Goal: Check status: Check status

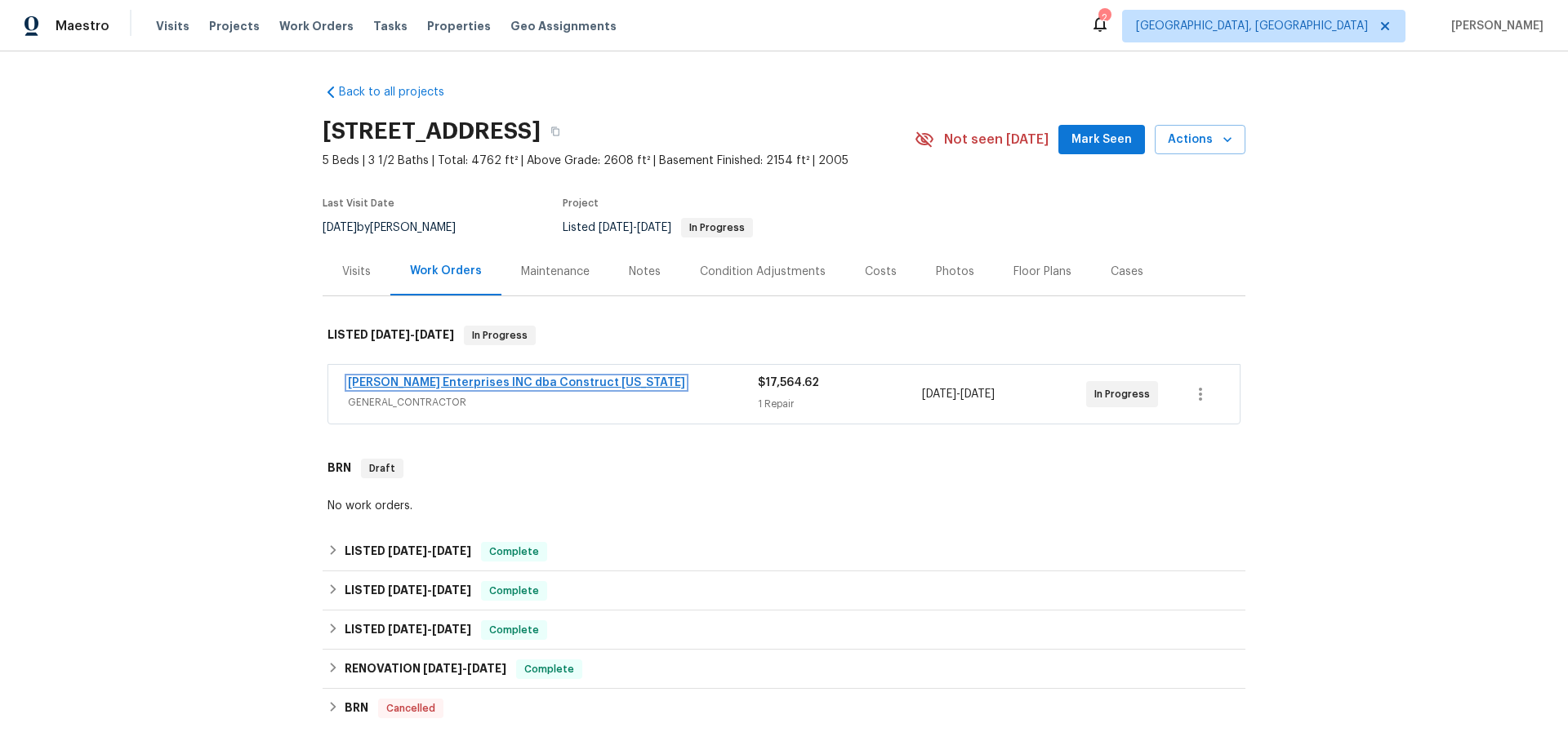
click at [571, 385] on link "[PERSON_NAME] Enterprises INC dba Construct [US_STATE]" at bounding box center [517, 383] width 338 height 11
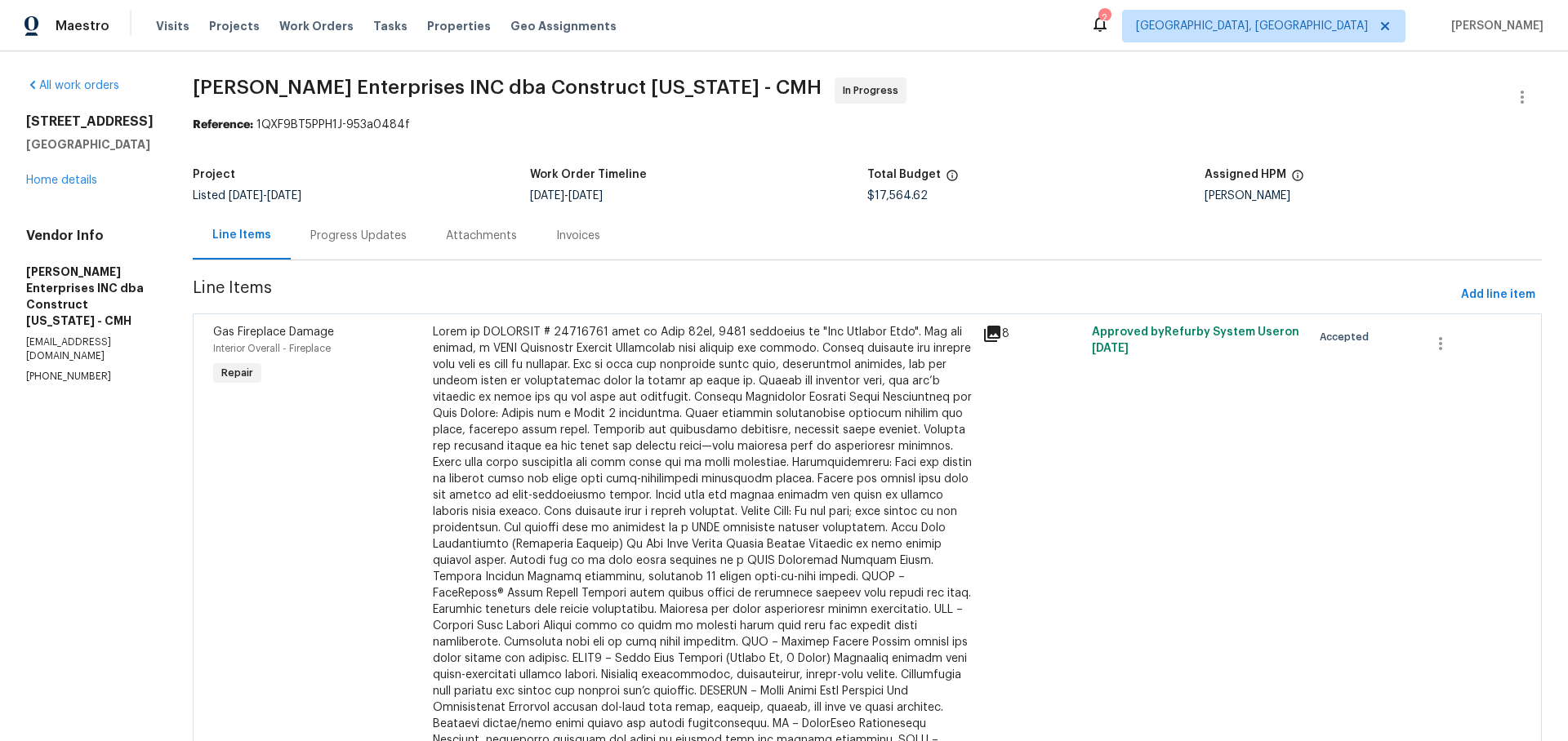
scroll to position [94, 0]
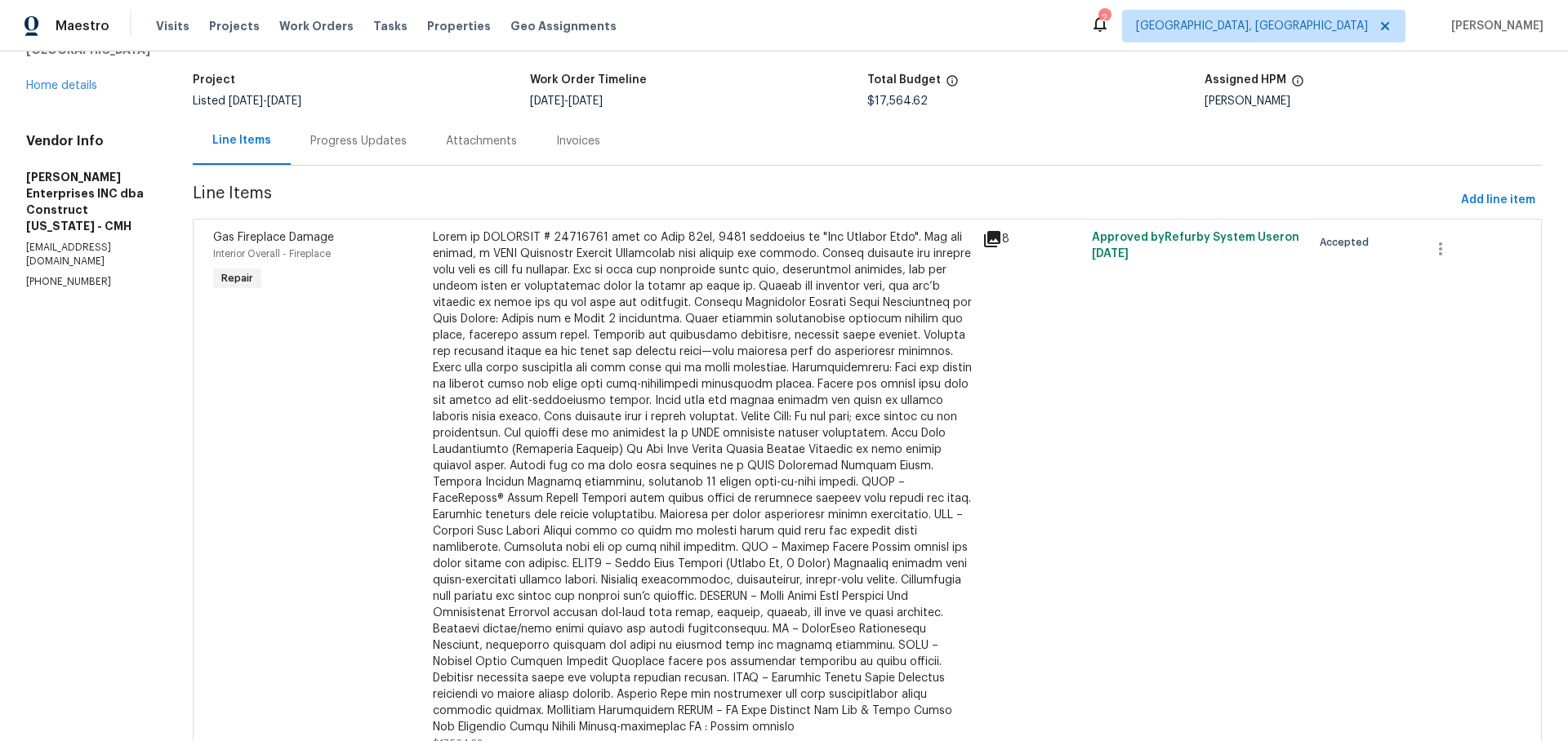
click at [990, 242] on icon at bounding box center [992, 239] width 20 height 20
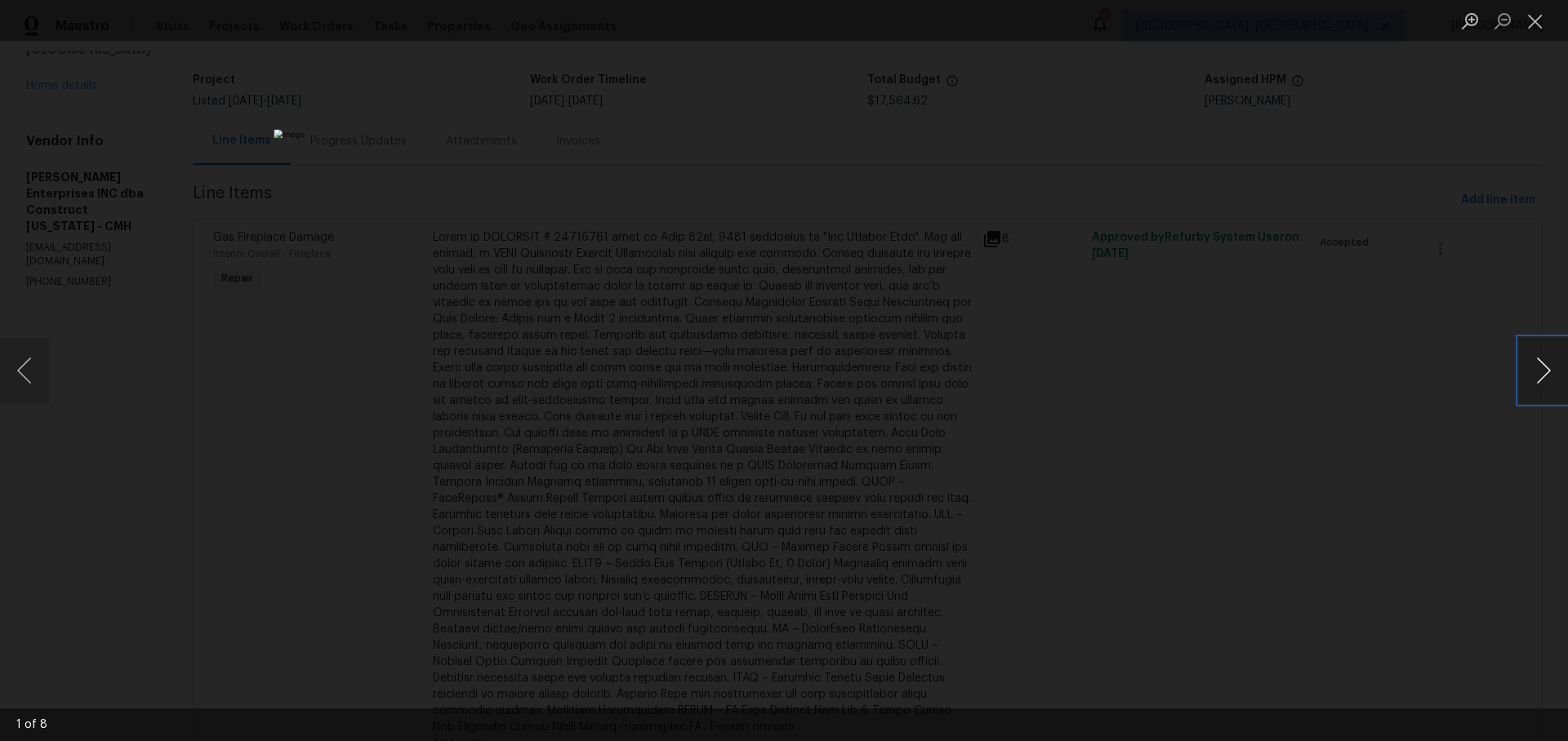
click at [1544, 370] on button "Next image" at bounding box center [1543, 370] width 49 height 65
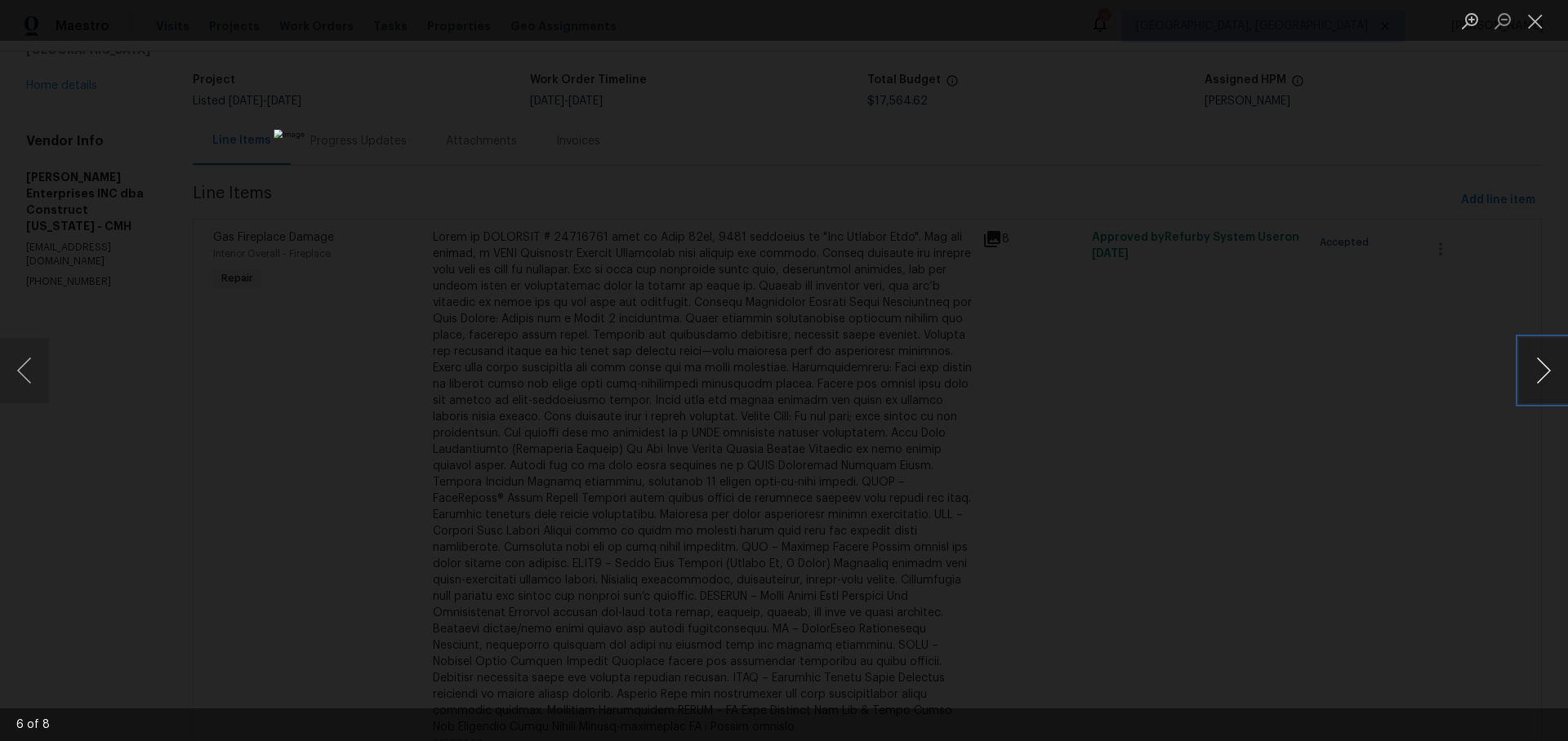
click at [1544, 370] on button "Next image" at bounding box center [1543, 370] width 49 height 65
click at [1313, 369] on div "Lightbox" at bounding box center [784, 370] width 1568 height 741
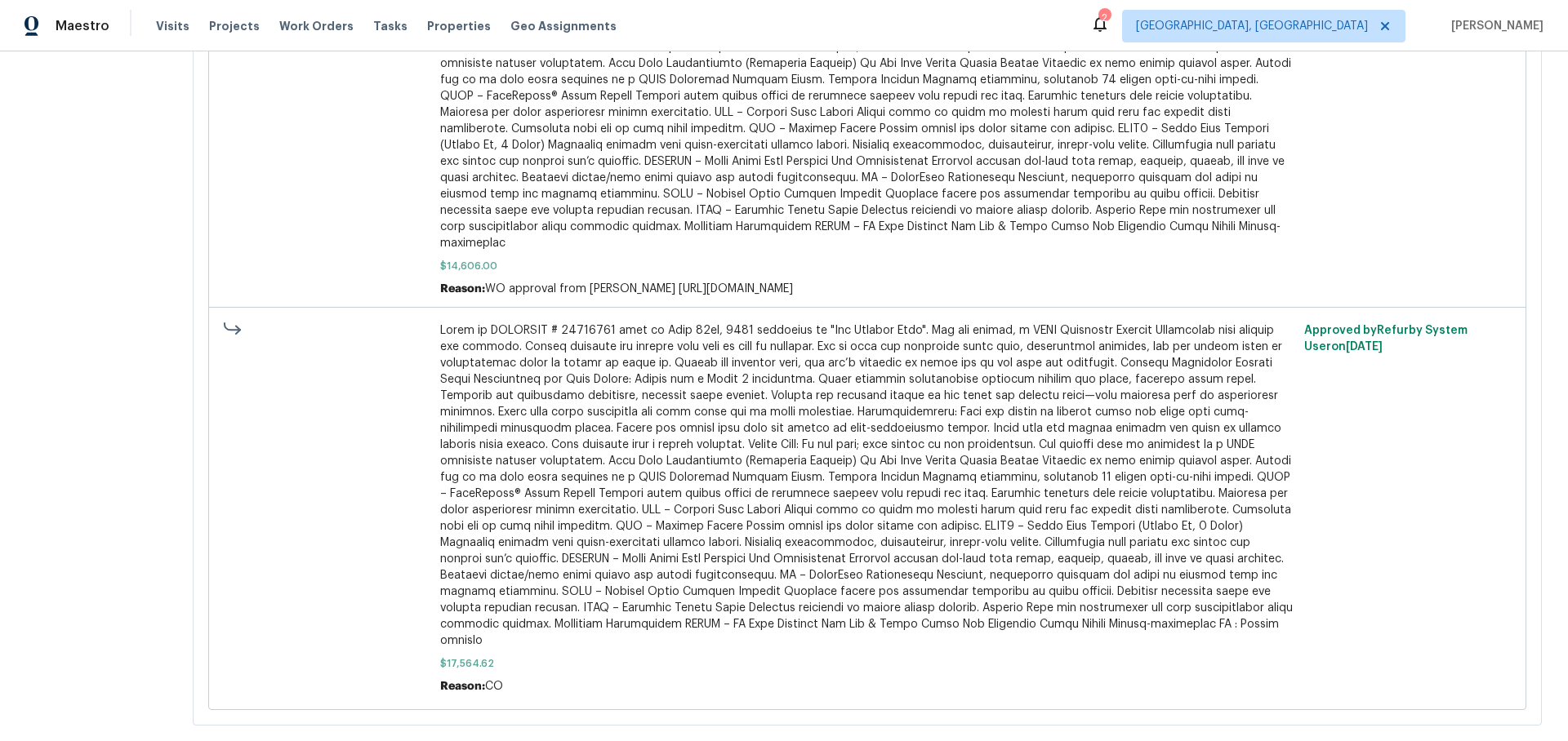
scroll to position [0, 0]
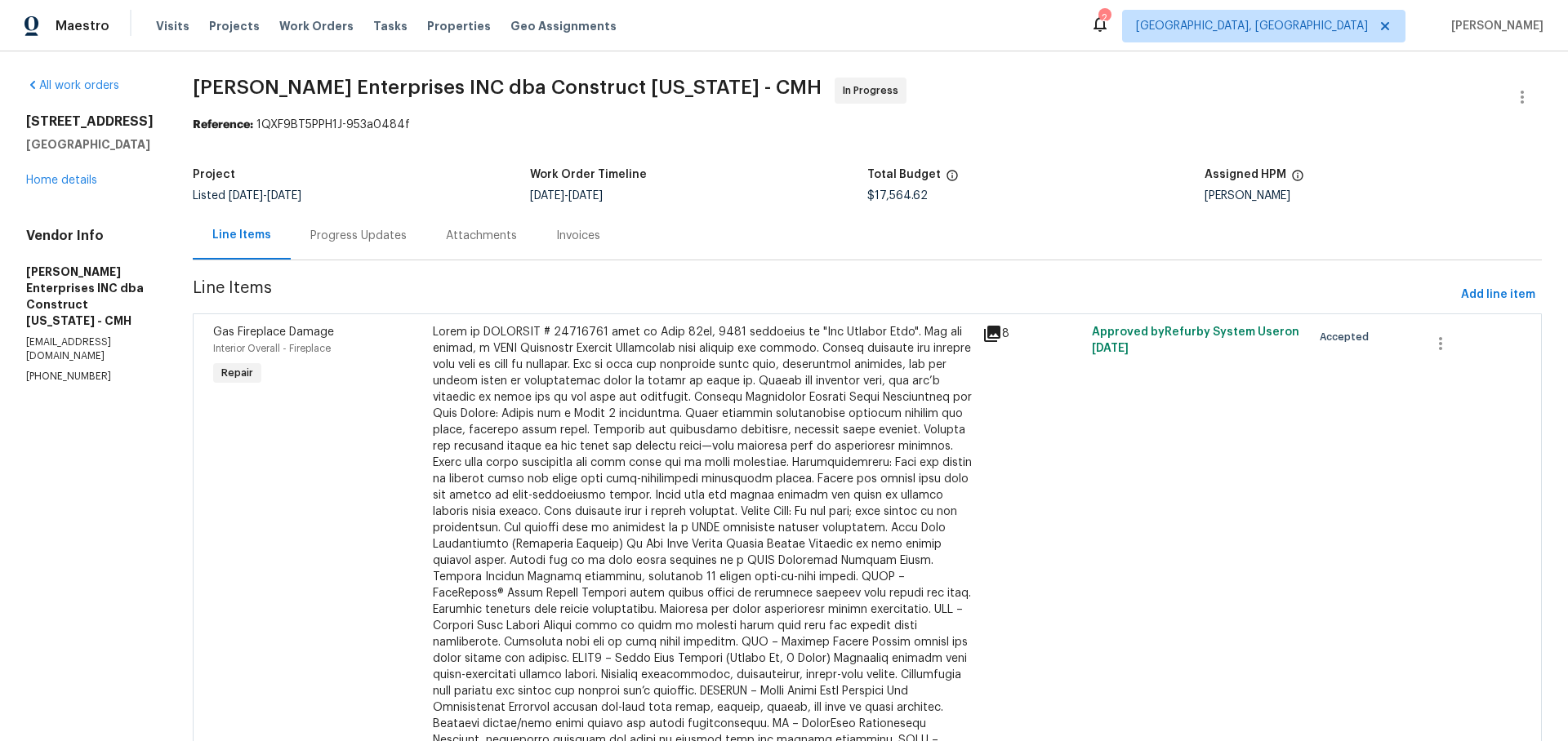
click at [578, 234] on div "Invoices" at bounding box center [578, 235] width 44 height 16
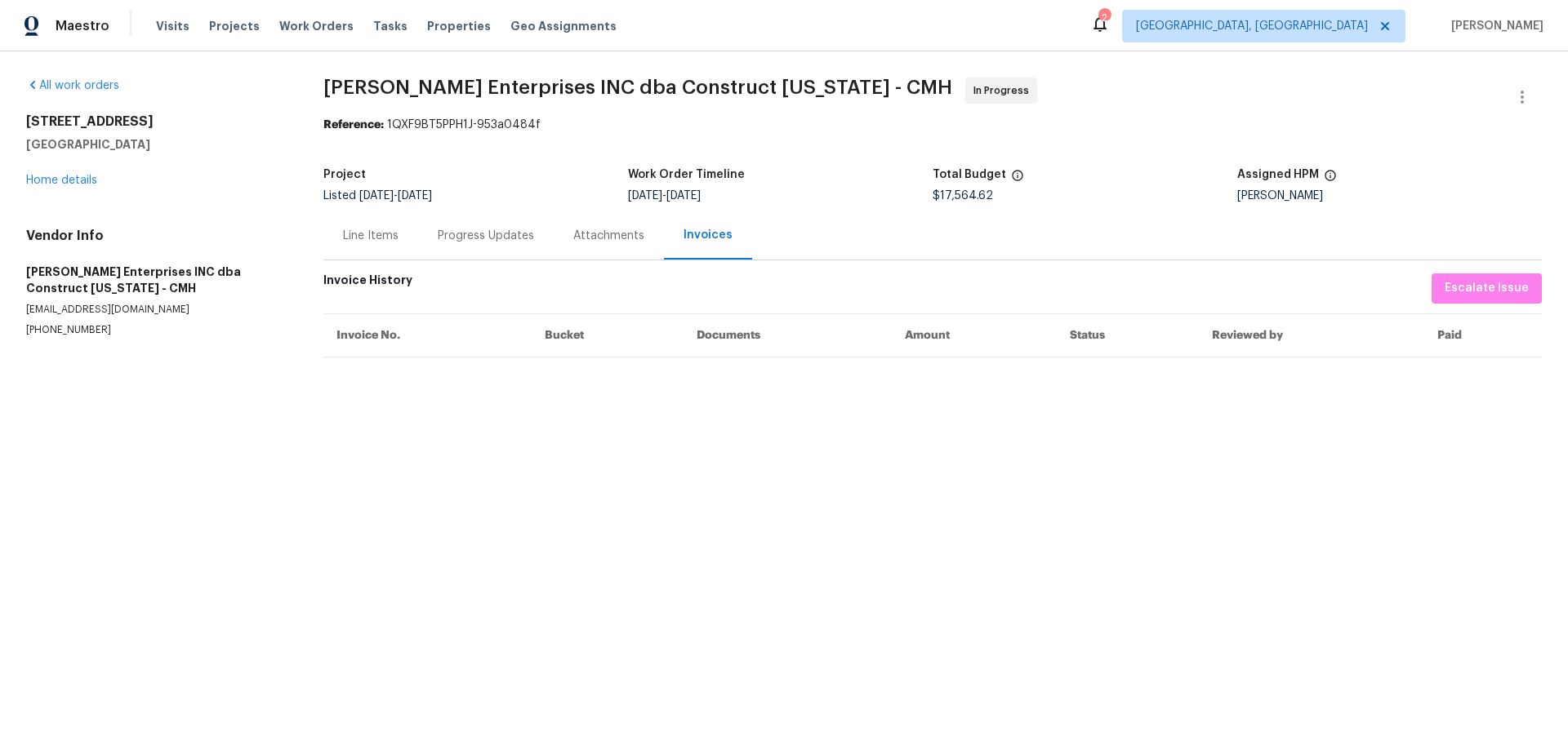
click at [585, 237] on div "Attachments" at bounding box center [609, 235] width 71 height 16
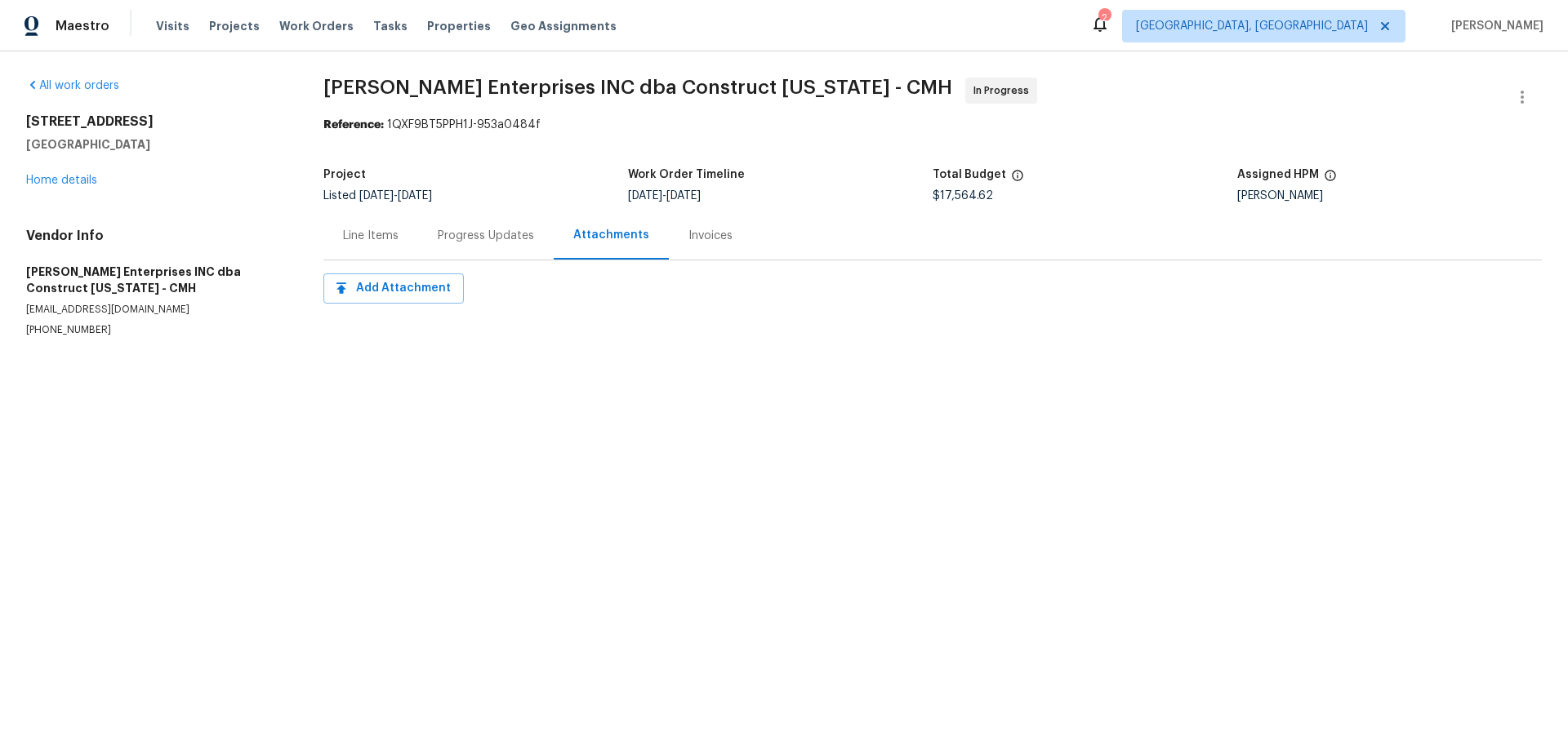
click at [488, 237] on div "Progress Updates" at bounding box center [486, 235] width 96 height 16
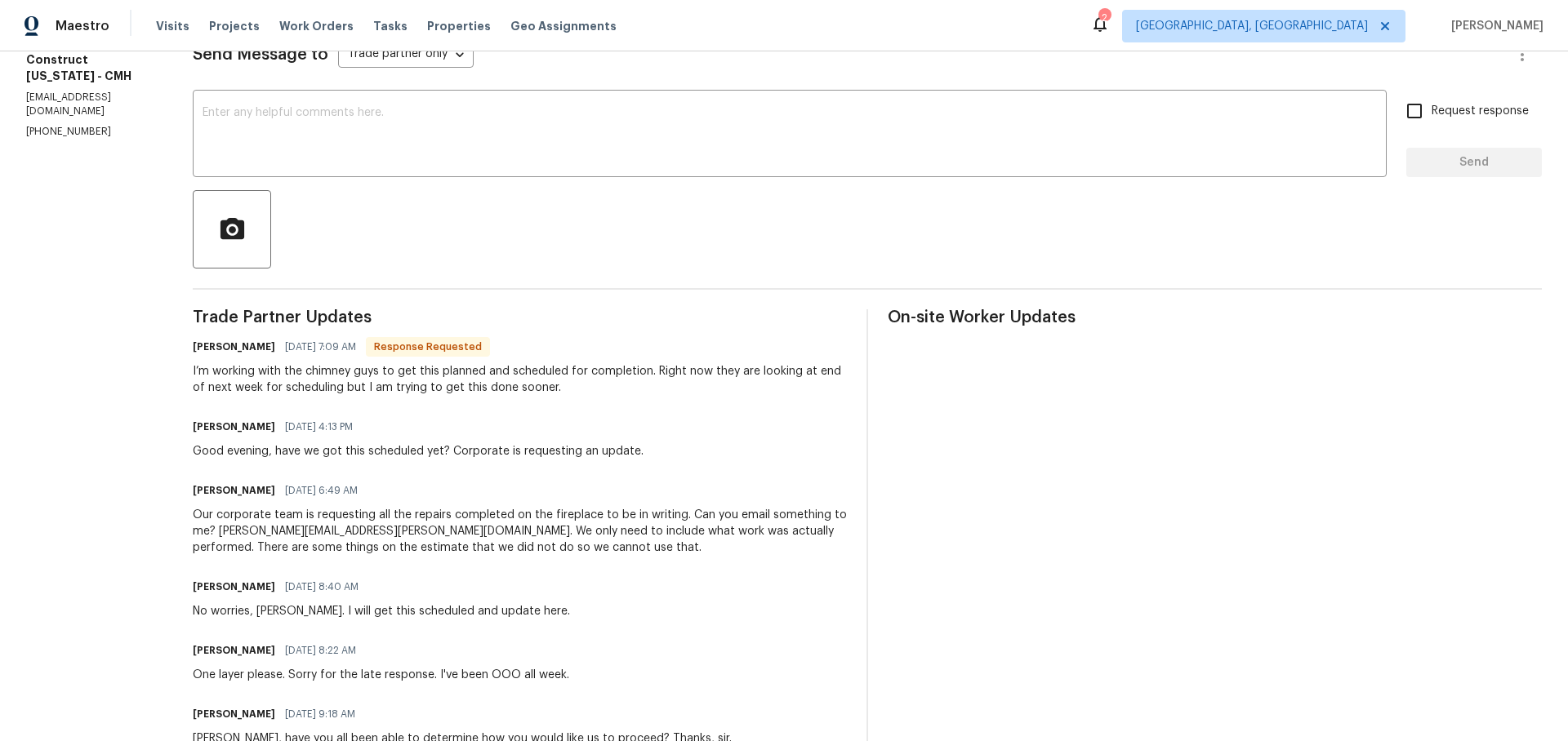
click at [740, 377] on div "[PERSON_NAME] [DATE] 7:09 AM Response Requested I’m working with the chimney gu…" at bounding box center [520, 366] width 655 height 61
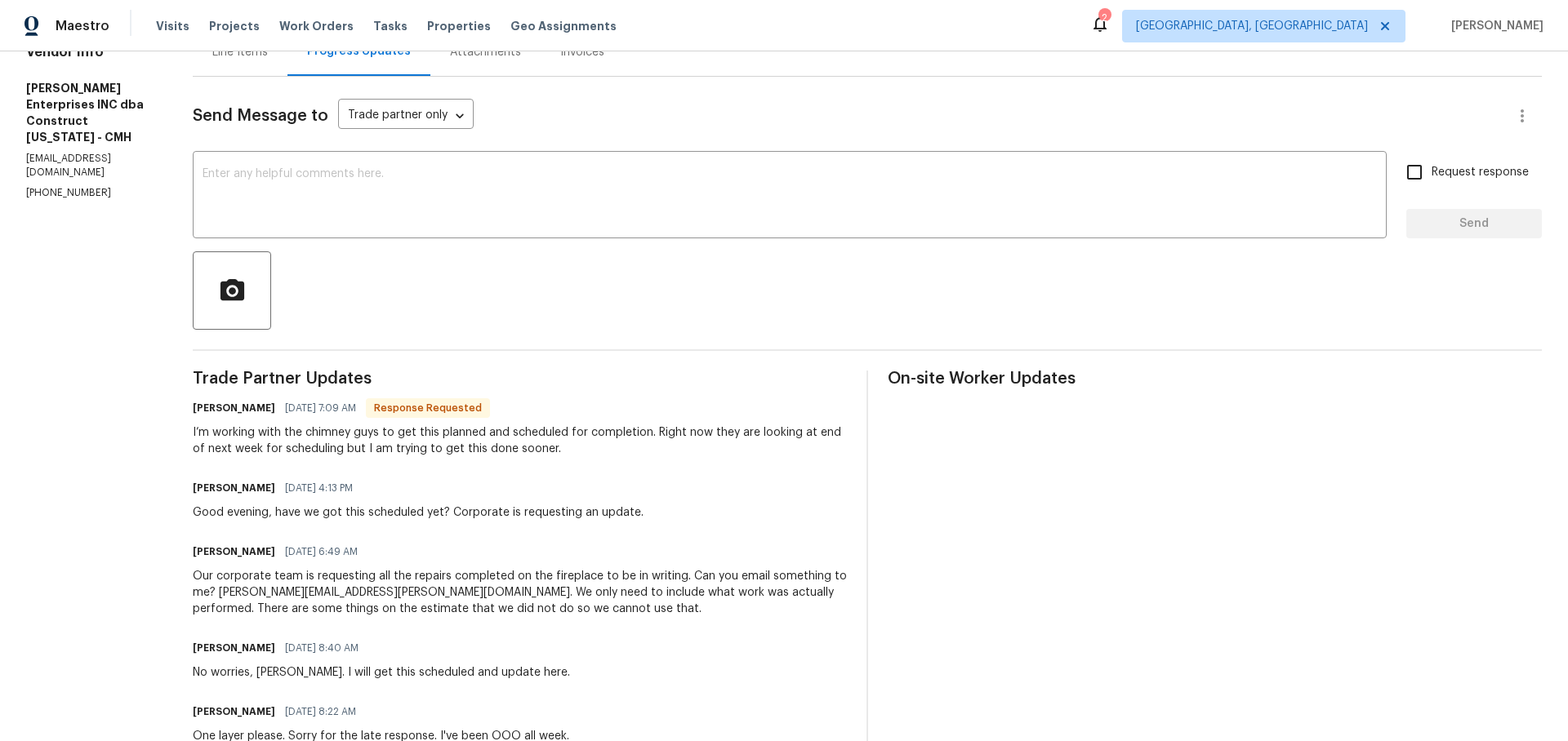
scroll to position [186, 0]
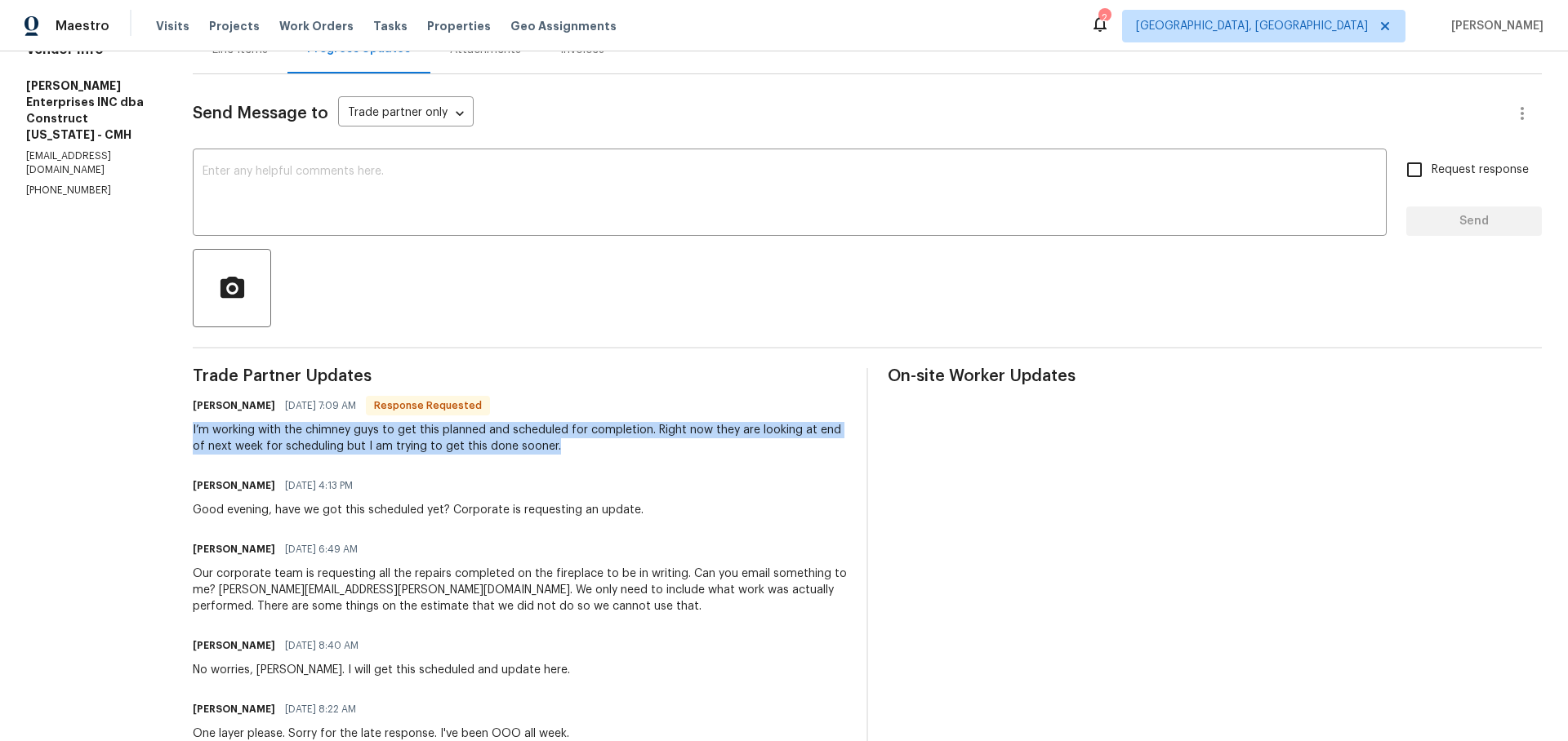
drag, startPoint x: 573, startPoint y: 450, endPoint x: 198, endPoint y: 434, distance: 375.3
click at [201, 427] on div "I’m working with the chimney guys to get this planned and scheduled for complet…" at bounding box center [520, 439] width 655 height 33
drag, startPoint x: 199, startPoint y: 428, endPoint x: 558, endPoint y: 461, distance: 360.5
